Goal: Transaction & Acquisition: Purchase product/service

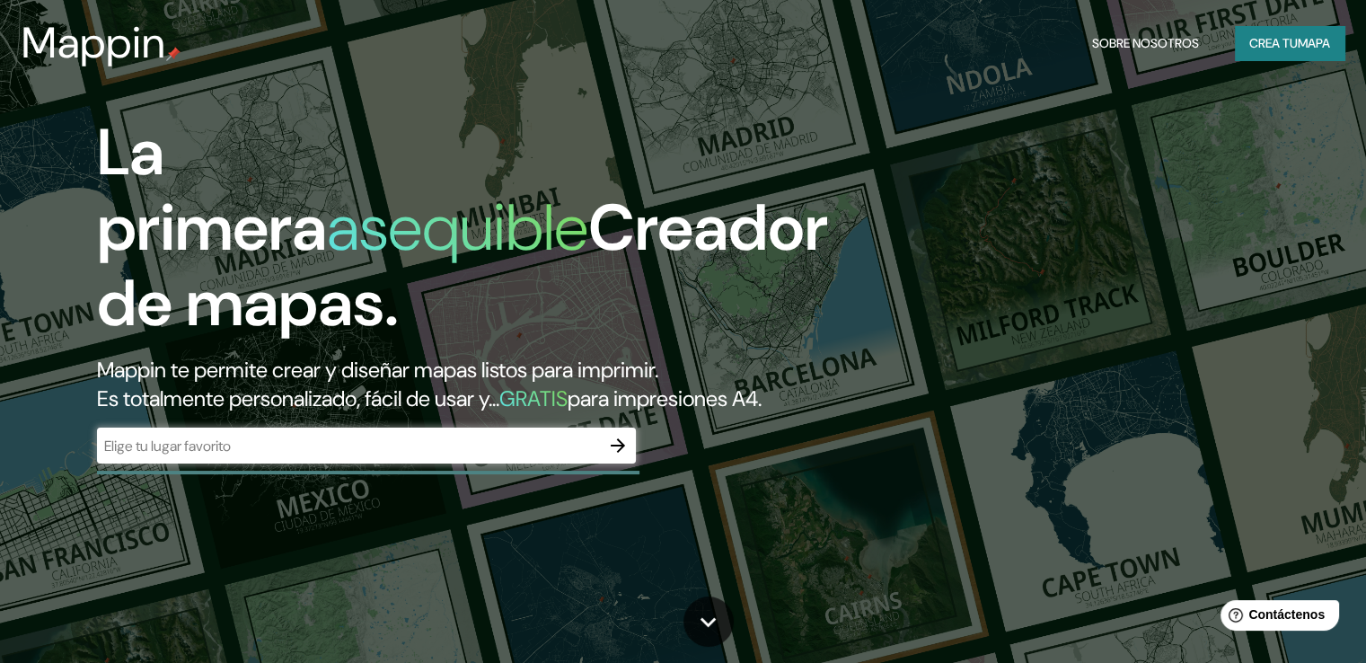
scroll to position [90, 0]
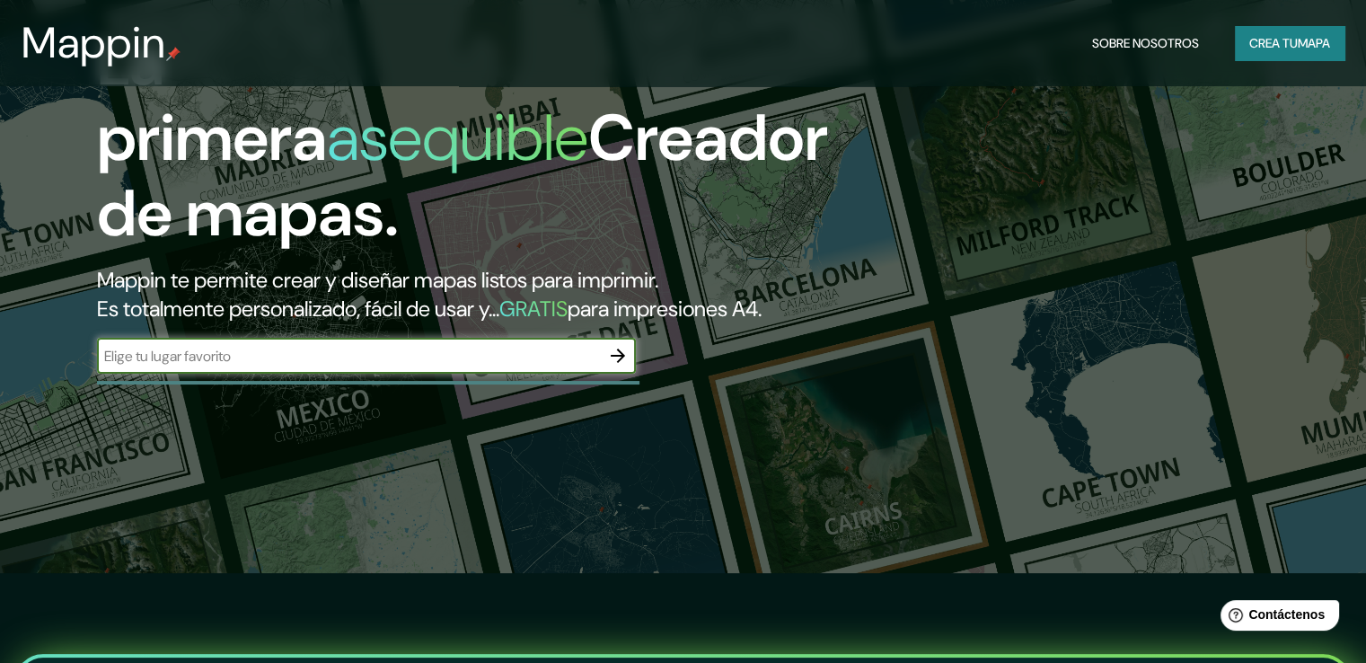
click at [352, 366] on input "text" at bounding box center [348, 356] width 503 height 21
type input "d"
type input "barrio ducasse, [GEOGRAPHIC_DATA], [GEOGRAPHIC_DATA]"
click at [621, 366] on icon "button" at bounding box center [618, 356] width 22 height 22
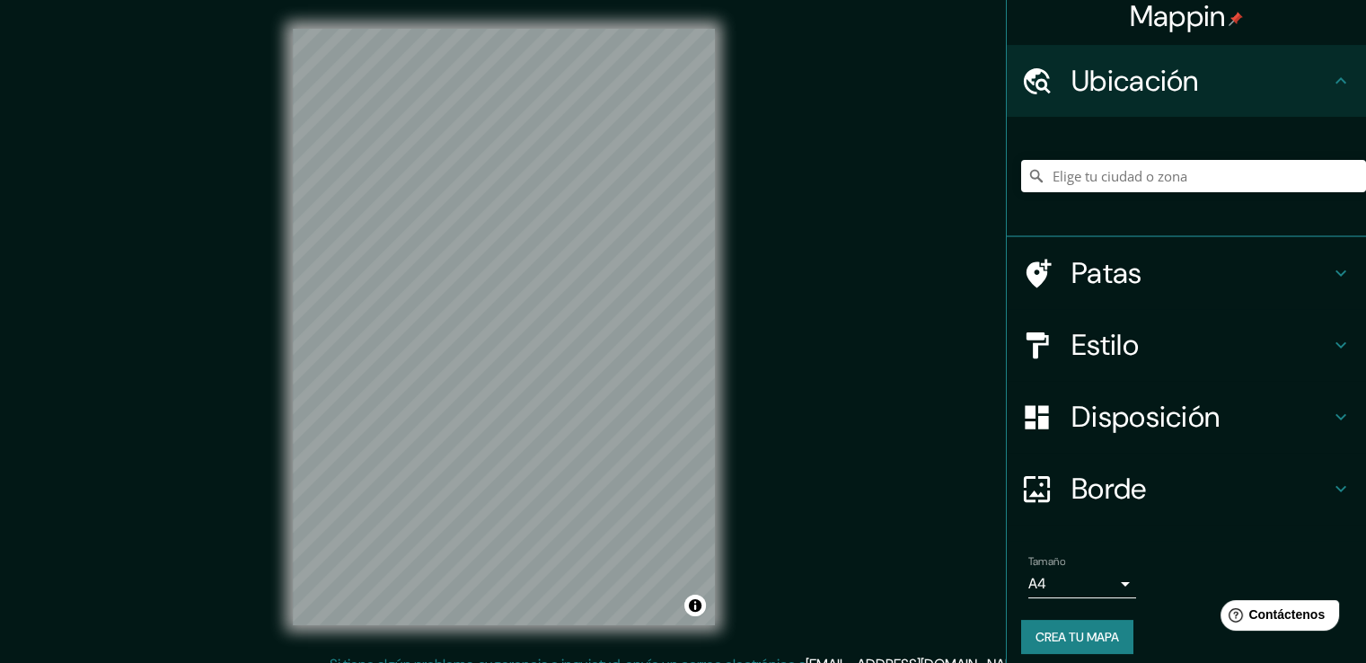
scroll to position [24, 0]
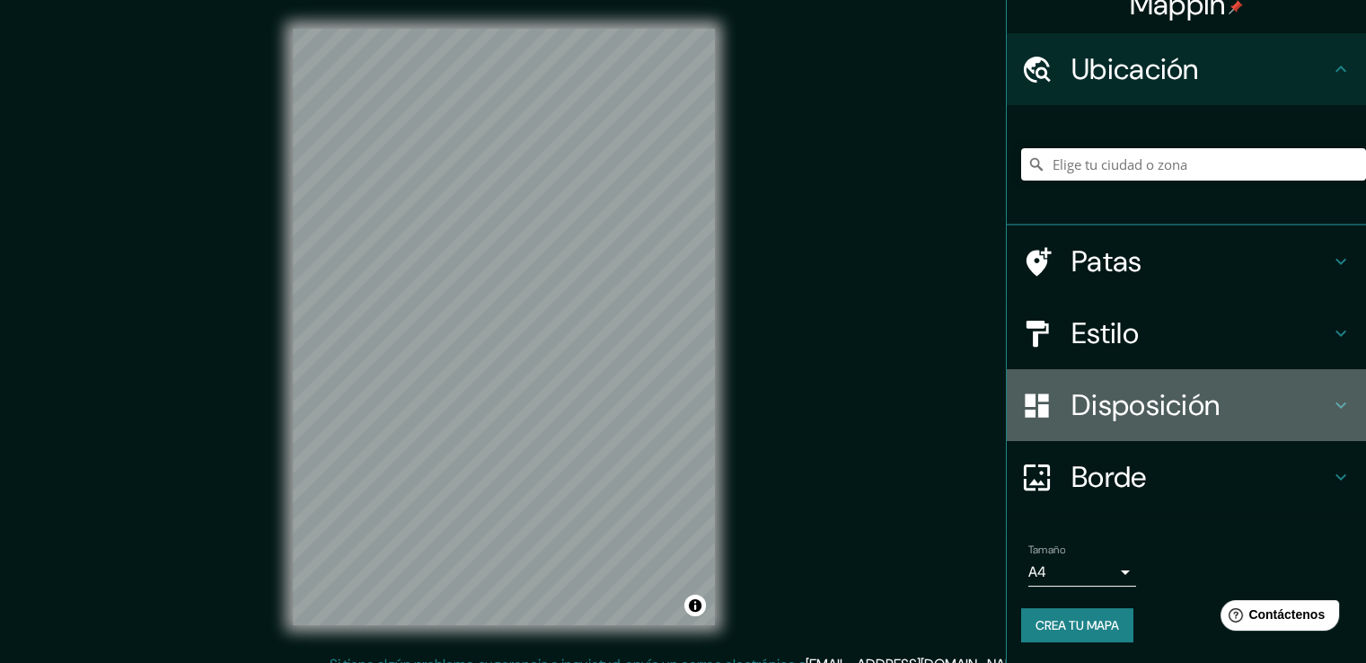
click at [1164, 408] on font "Disposición" at bounding box center [1145, 405] width 148 height 38
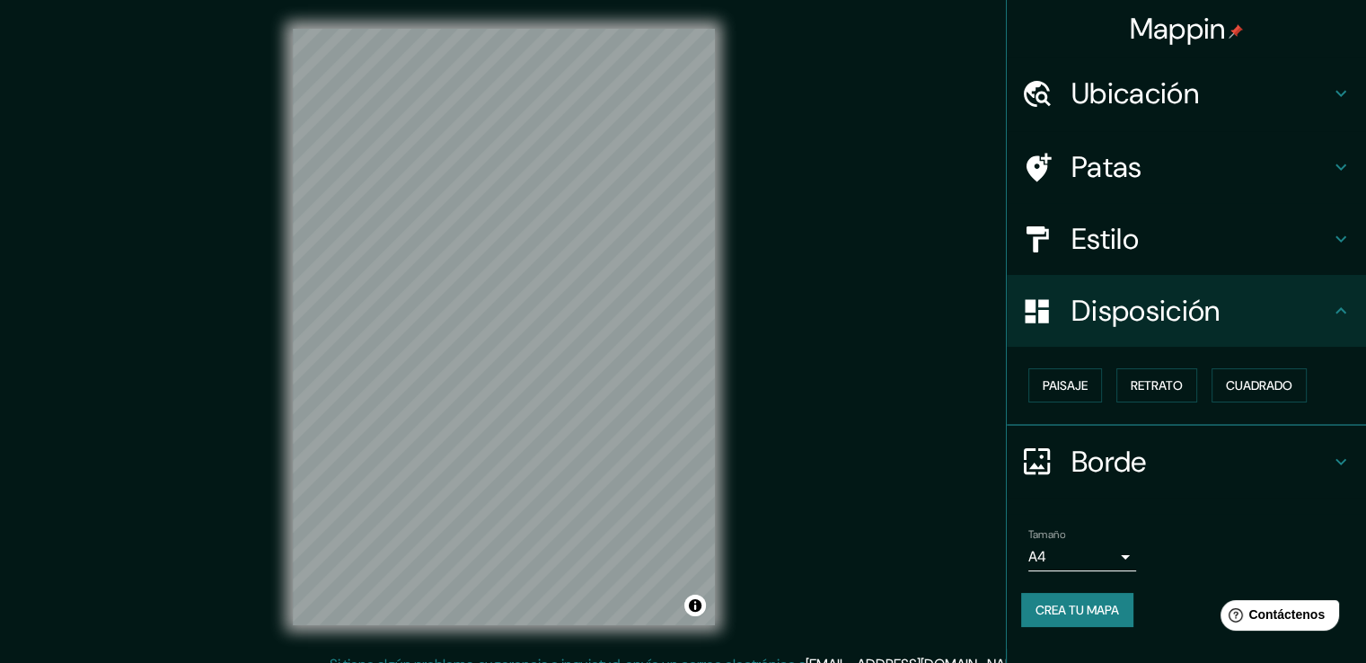
click at [1104, 382] on div "Paisaje Retrato Cuadrado" at bounding box center [1193, 385] width 345 height 48
click at [1090, 384] on button "Paisaje" at bounding box center [1065, 385] width 74 height 34
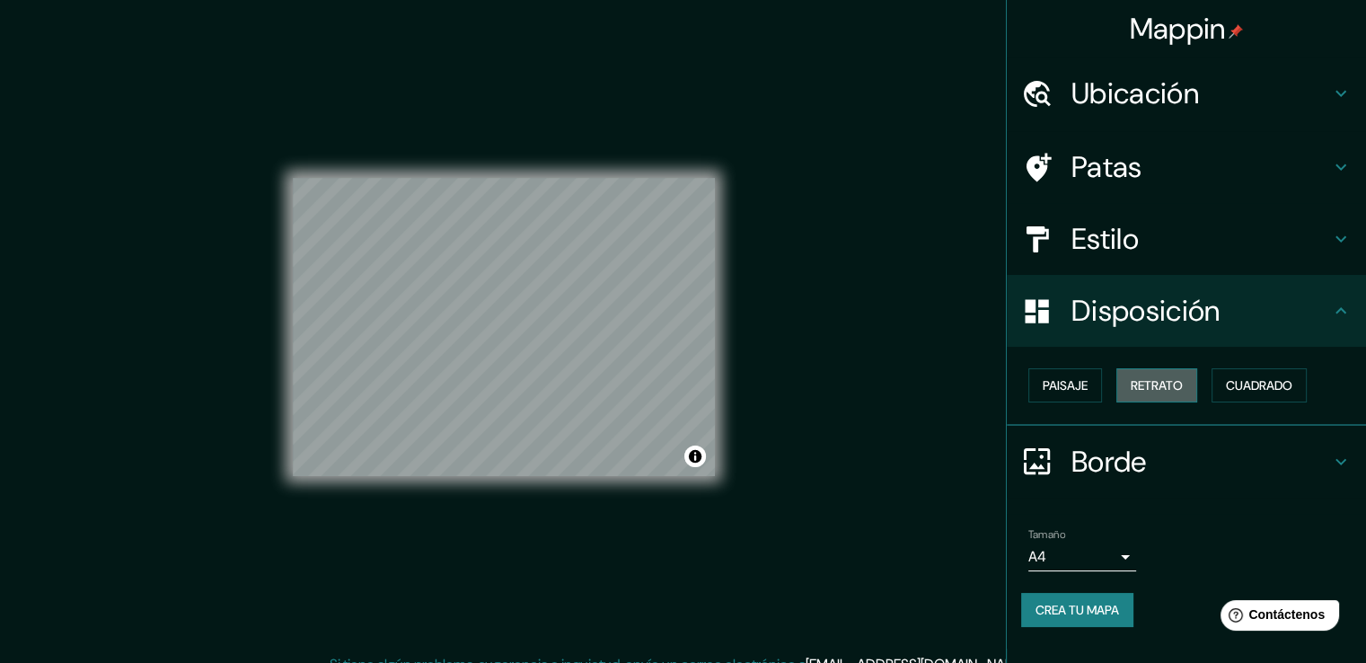
drag, startPoint x: 1144, startPoint y: 385, endPoint x: 1134, endPoint y: 389, distance: 10.5
click at [1144, 385] on font "Retrato" at bounding box center [1156, 385] width 52 height 16
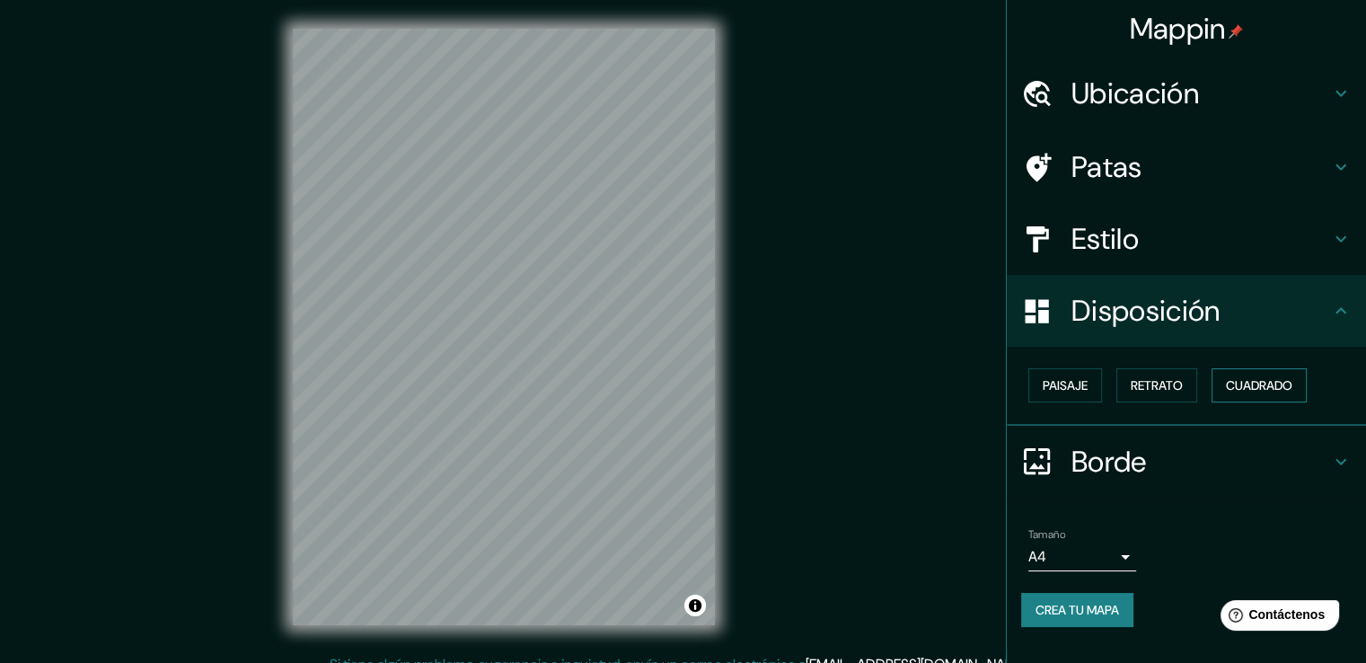
click at [1285, 392] on font "Cuadrado" at bounding box center [1259, 385] width 66 height 23
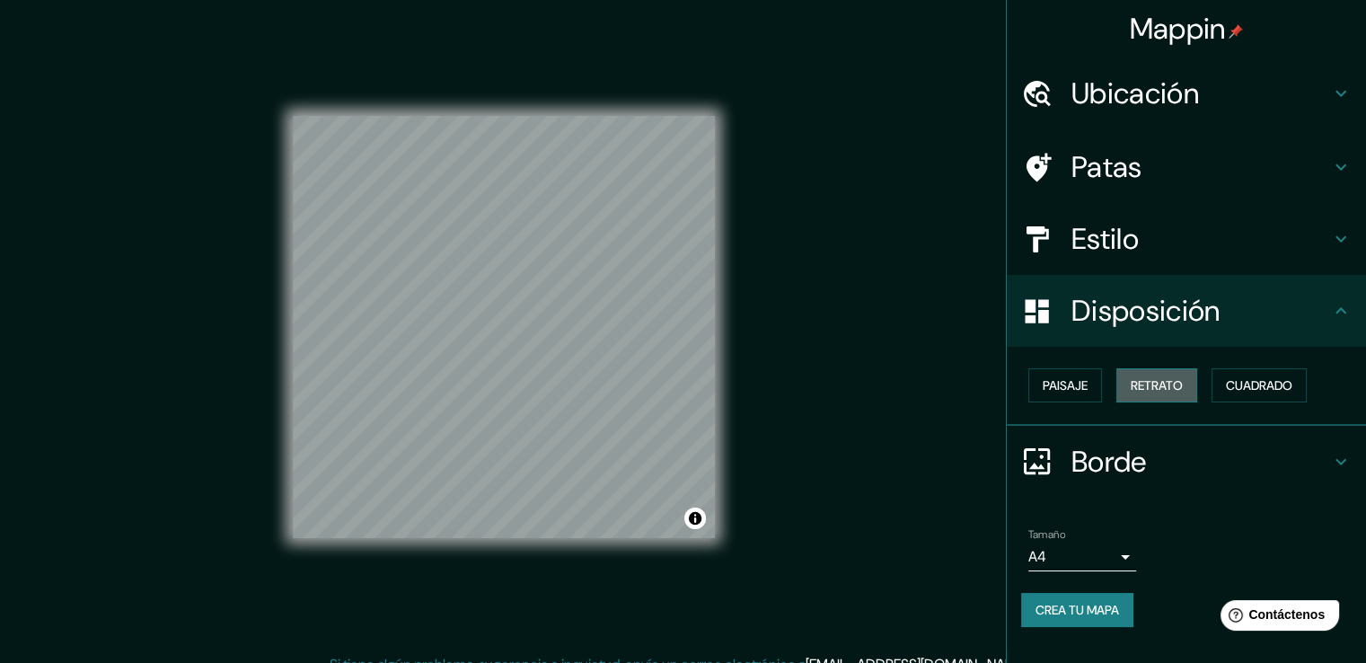
click at [1162, 385] on font "Retrato" at bounding box center [1156, 385] width 52 height 16
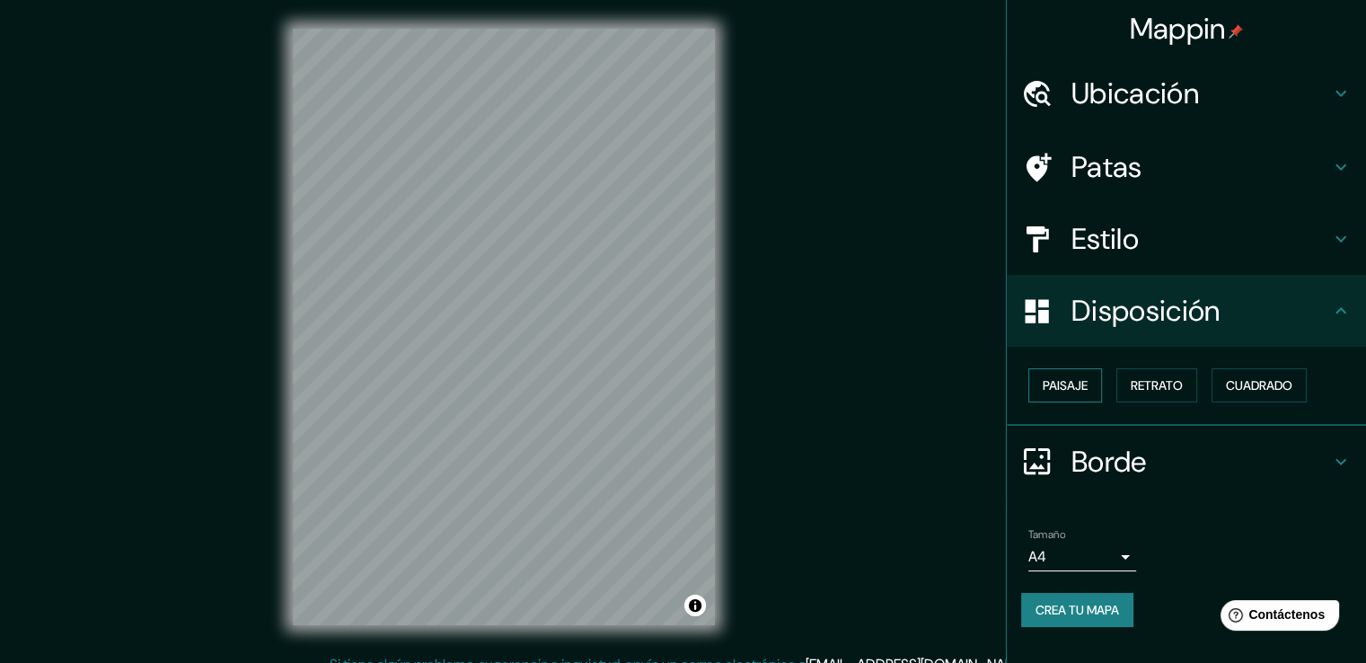
click at [1085, 381] on font "Paisaje" at bounding box center [1064, 385] width 45 height 16
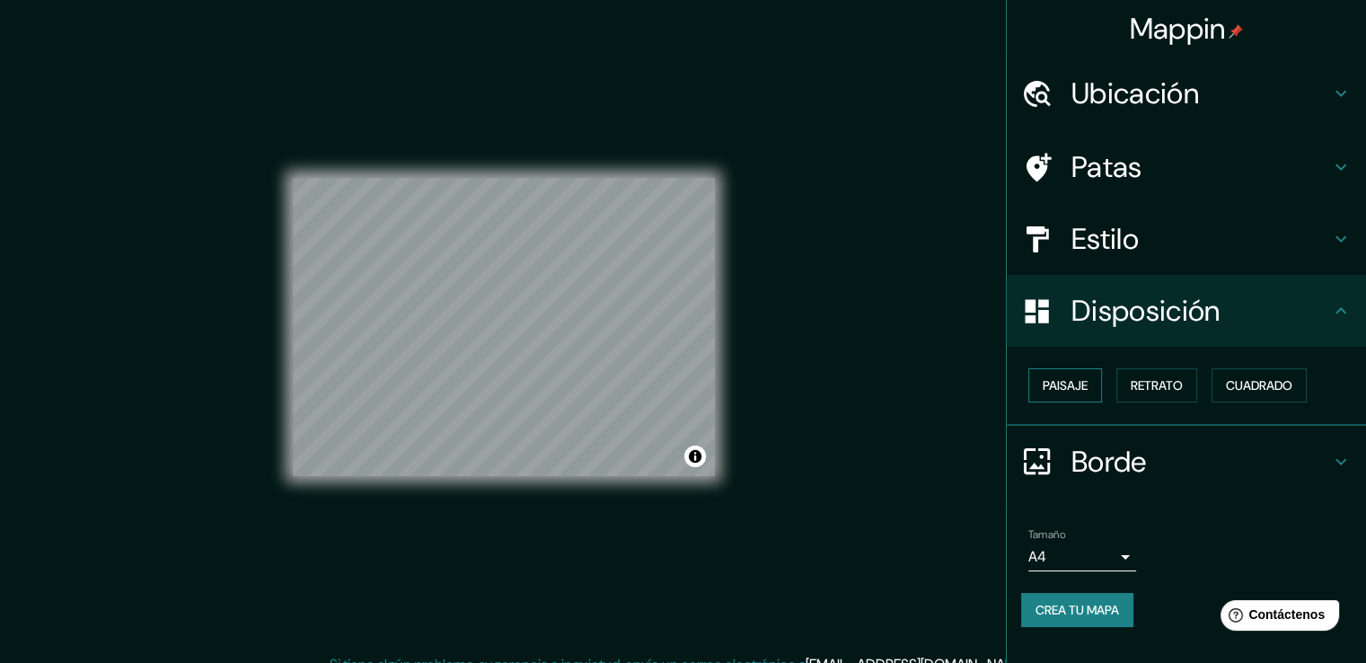
drag, startPoint x: 1084, startPoint y: 370, endPoint x: 1092, endPoint y: 374, distance: 9.2
click at [1084, 371] on button "Paisaje" at bounding box center [1065, 385] width 74 height 34
click at [1182, 378] on font "Retrato" at bounding box center [1156, 385] width 52 height 16
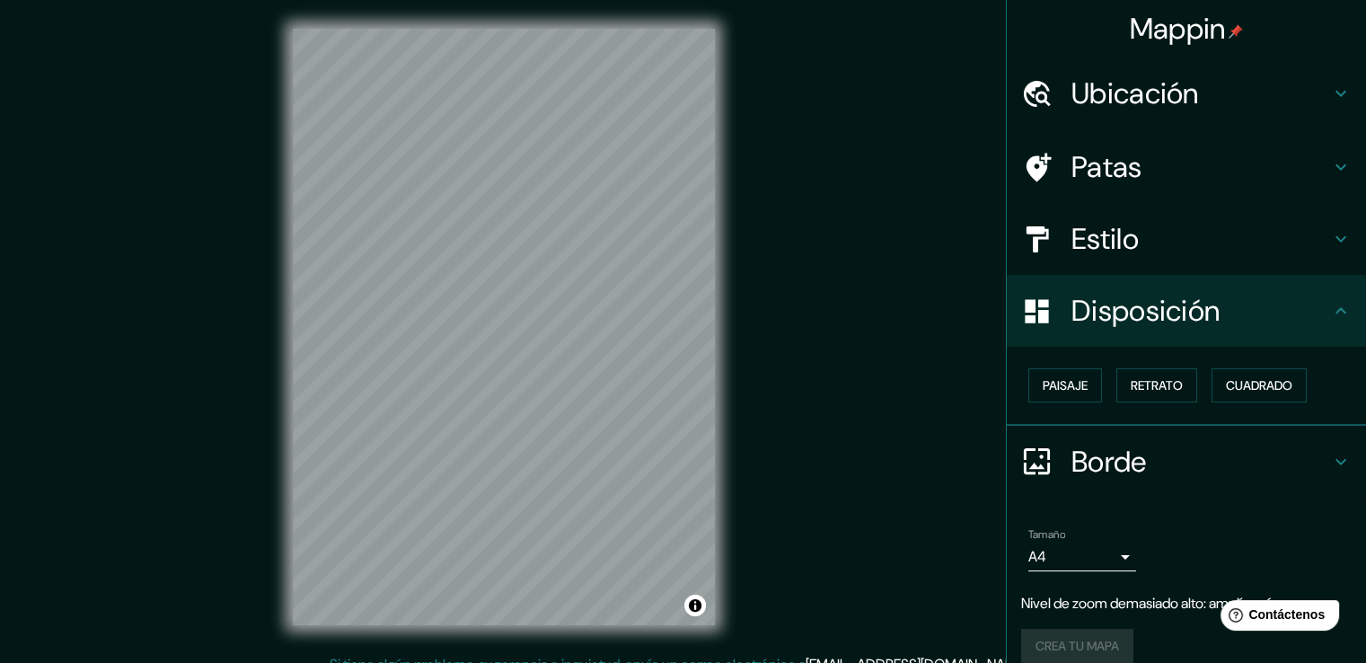
click at [732, 383] on div "© Mapbox © OpenStreetMap Improve this map" at bounding box center [503, 327] width 479 height 654
